Goal: Task Accomplishment & Management: Use online tool/utility

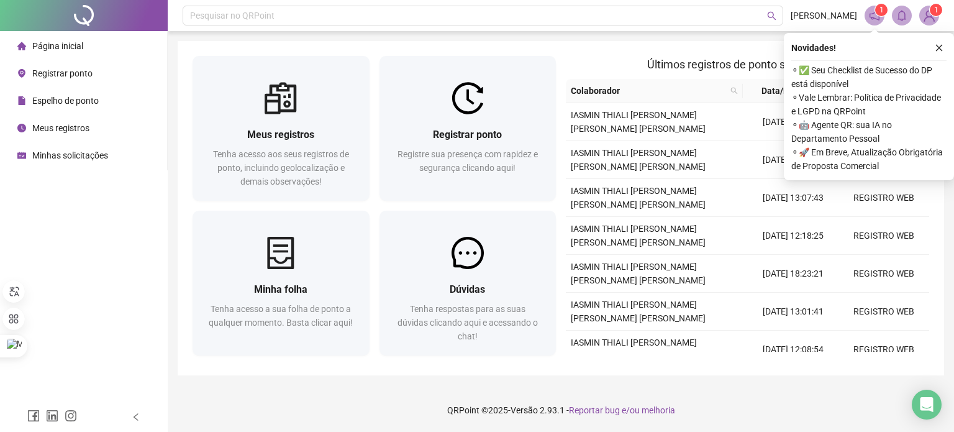
click at [94, 66] on li "Registrar ponto" at bounding box center [83, 73] width 162 height 25
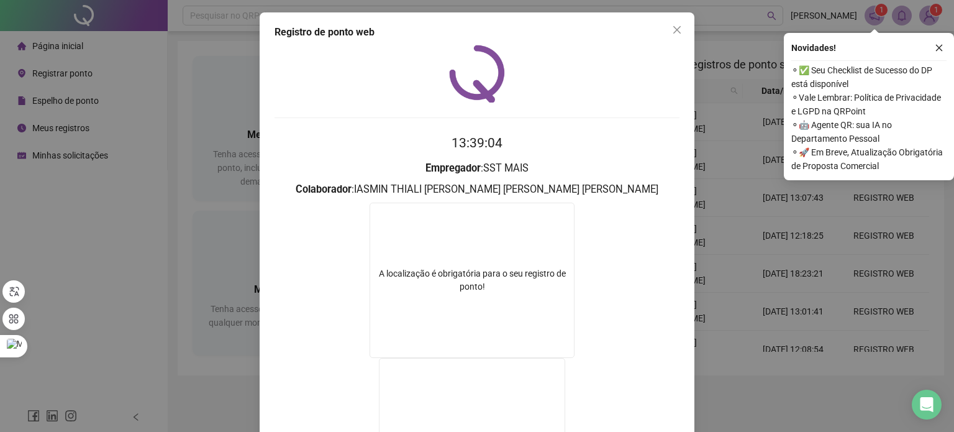
click at [149, 146] on div "Registro de ponto web 13:39:04 Empregador : SST MAIS Colaborador : IASMIN THIAL…" at bounding box center [477, 216] width 954 height 432
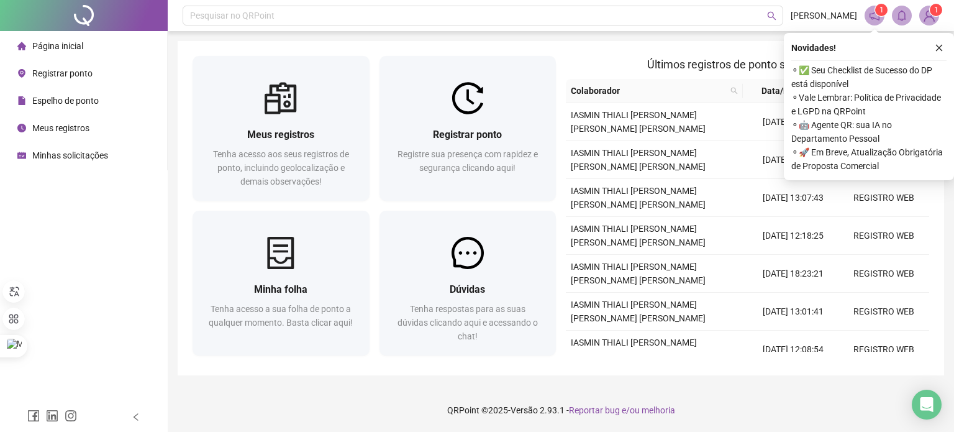
click at [55, 83] on div "Registrar ponto" at bounding box center [54, 73] width 75 height 25
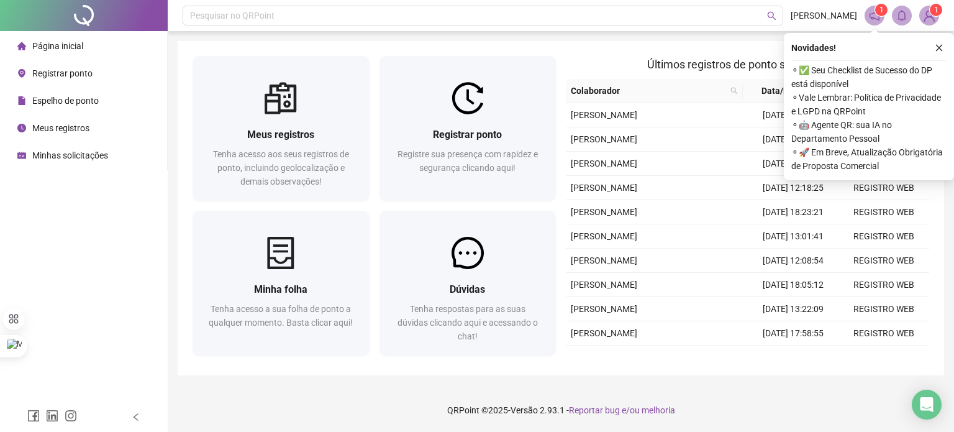
click at [61, 66] on div "Registrar ponto" at bounding box center [54, 73] width 75 height 25
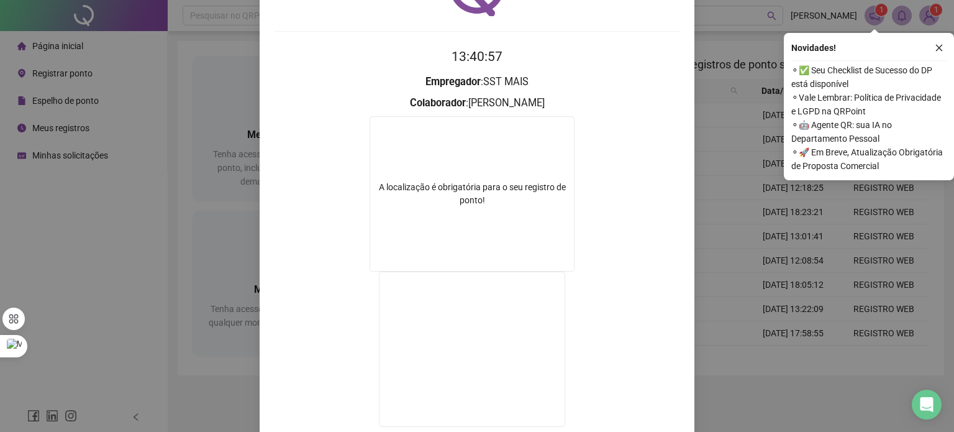
scroll to position [167, 0]
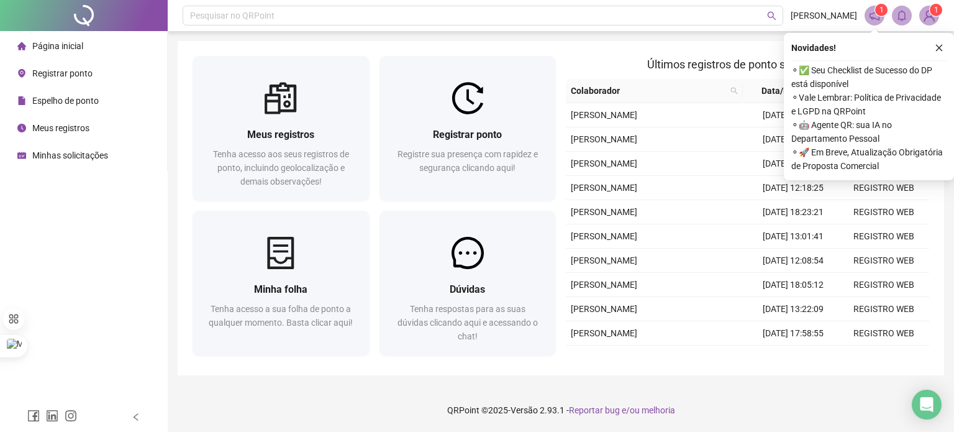
click at [68, 70] on span "Registrar ponto" at bounding box center [62, 73] width 60 height 10
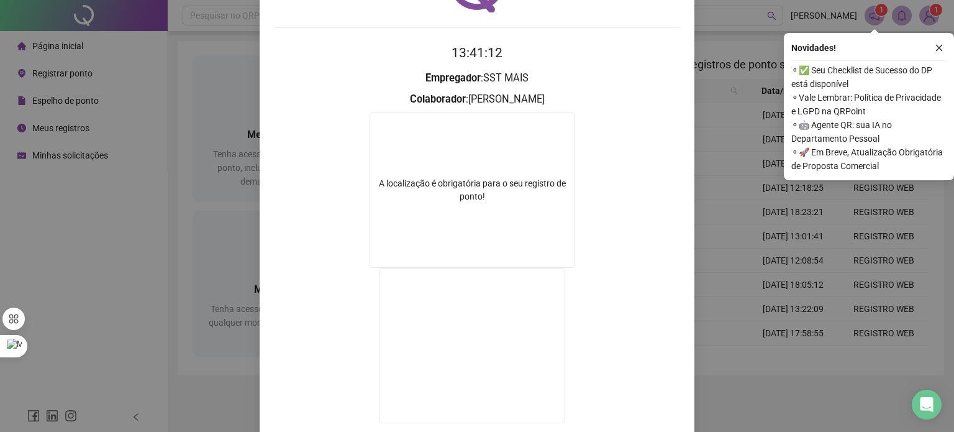
scroll to position [167, 0]
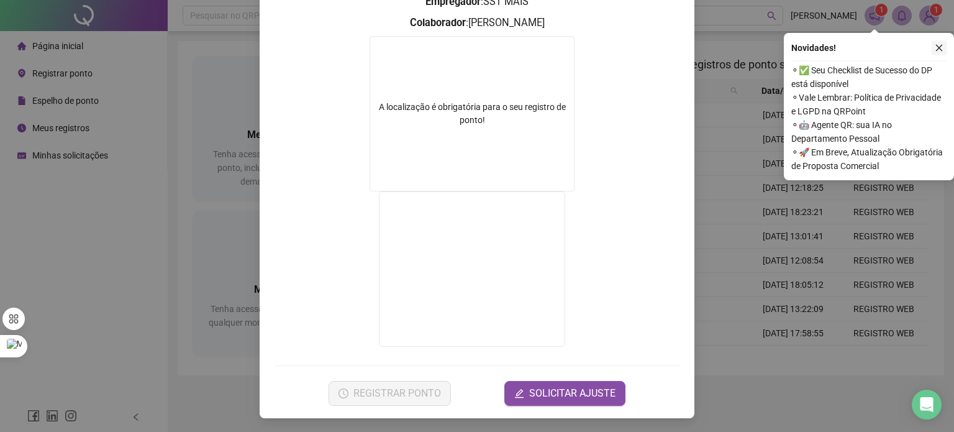
click at [944, 51] on button "button" at bounding box center [939, 47] width 15 height 15
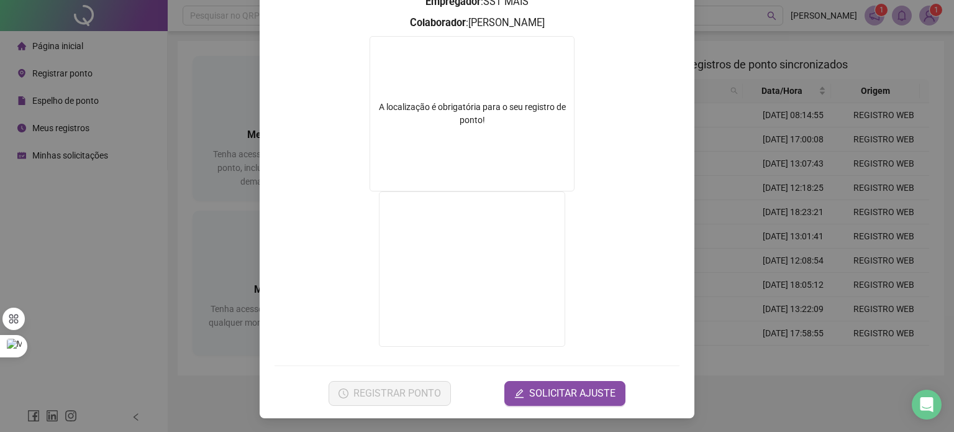
click at [464, 117] on div "A localização é obrigatória para o seu registro de ponto!" at bounding box center [472, 114] width 204 height 26
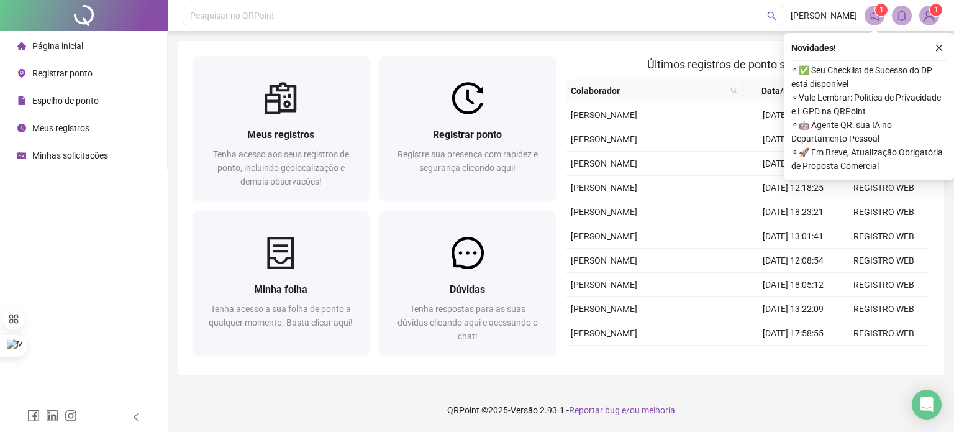
click at [864, 71] on span "⚬ ✅ Seu Checklist de Sucesso do DP está disponível" at bounding box center [869, 76] width 155 height 27
click at [939, 19] on span "1" at bounding box center [930, 16] width 20 height 20
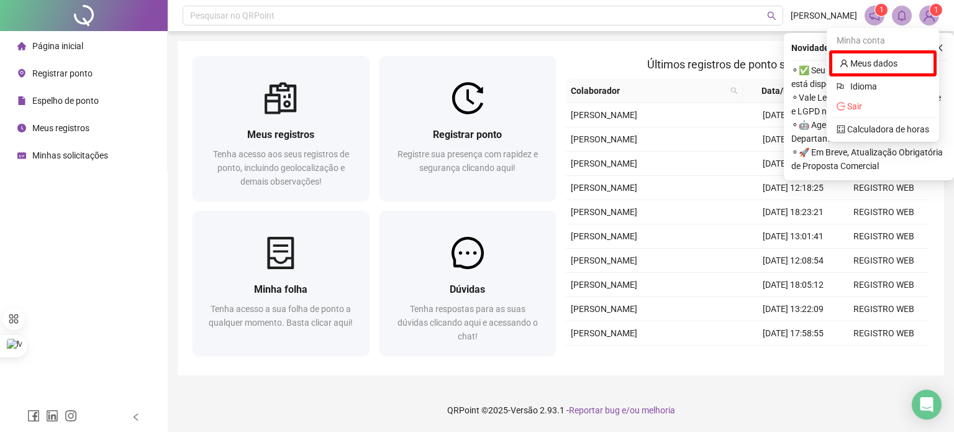
click at [925, 15] on img at bounding box center [929, 15] width 19 height 19
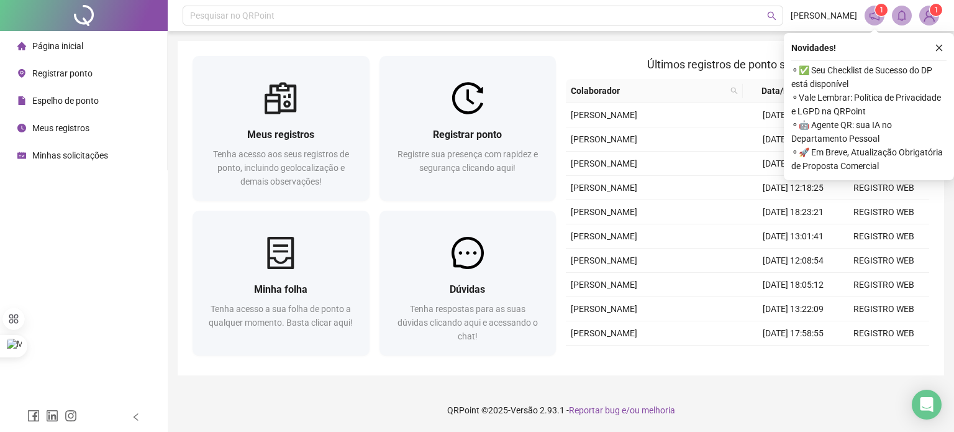
click at [80, 81] on div "Registrar ponto" at bounding box center [54, 73] width 75 height 25
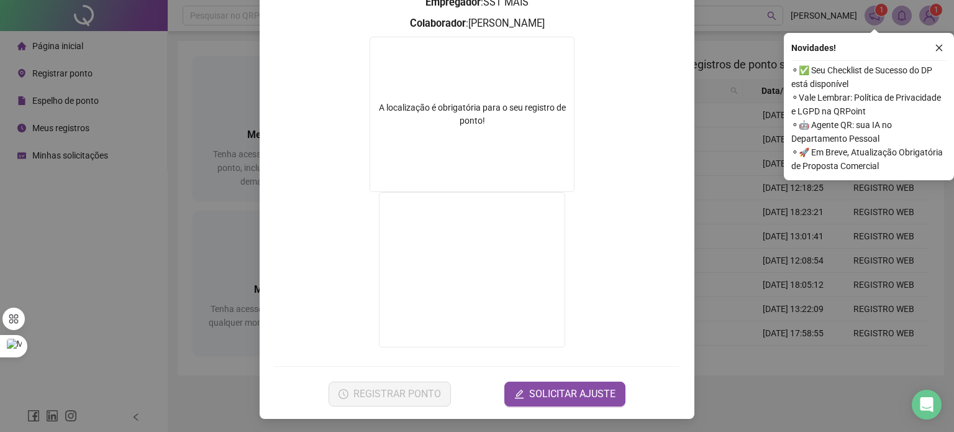
scroll to position [167, 0]
click at [939, 49] on icon "close" at bounding box center [939, 47] width 9 height 9
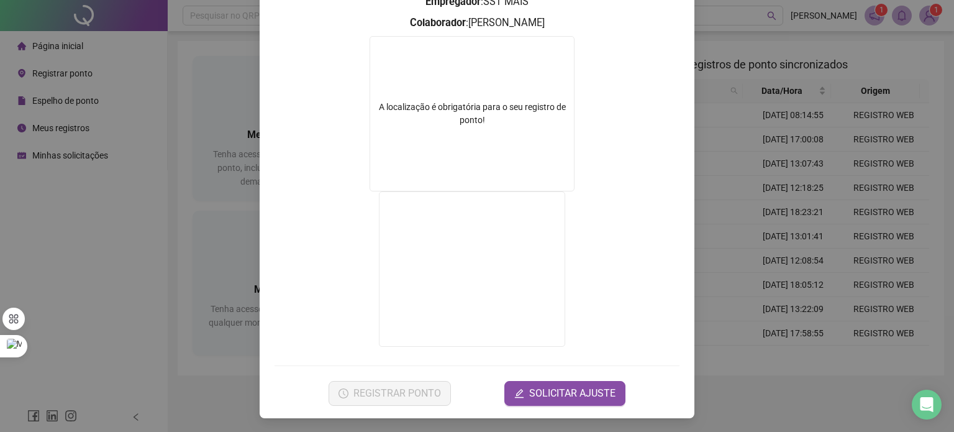
click at [228, 176] on div "Registro de ponto web 13:42:11 Empregador : SST MAIS Colaborador : IASMIN THIAL…" at bounding box center [477, 216] width 954 height 432
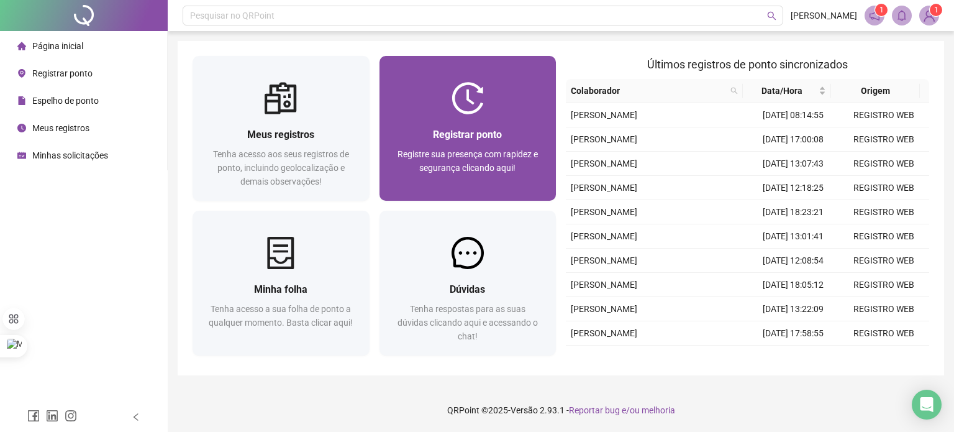
click at [442, 125] on div "Registrar ponto Registre sua presença com rapidez e segurança clicando aqui!" at bounding box center [468, 157] width 177 height 86
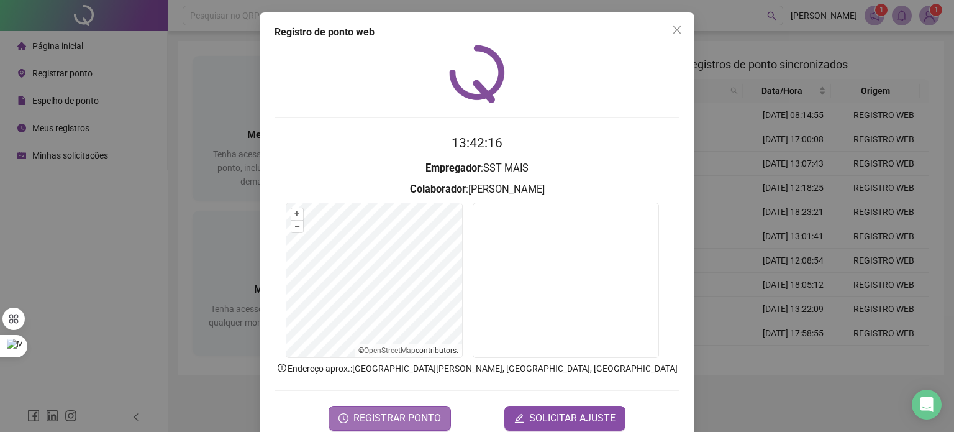
click at [421, 408] on button "REGISTRAR PONTO" at bounding box center [390, 418] width 122 height 25
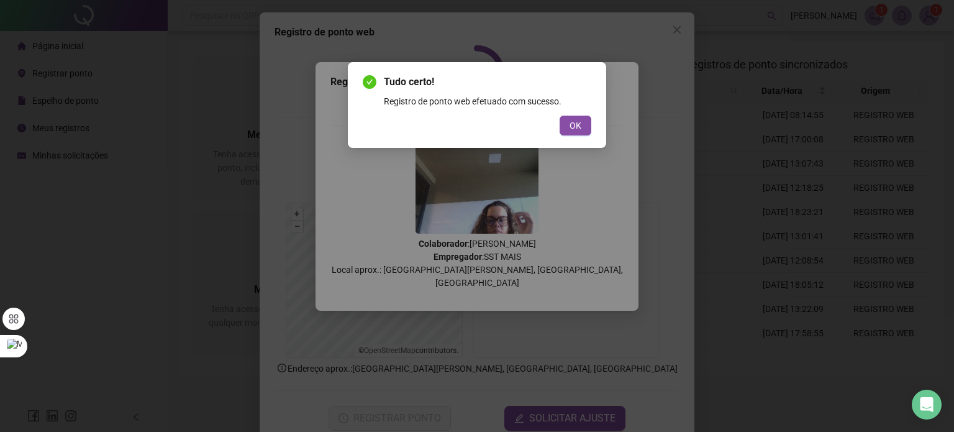
click at [865, 167] on div "Tudo certo! Registro de ponto web efetuado com sucesso. OK" at bounding box center [477, 216] width 954 height 432
click at [579, 111] on div "Tudo certo! Registro de ponto web efetuado com sucesso. OK" at bounding box center [477, 105] width 229 height 61
click at [574, 117] on button "OK" at bounding box center [576, 126] width 32 height 20
